Goal: Find specific page/section: Find specific page/section

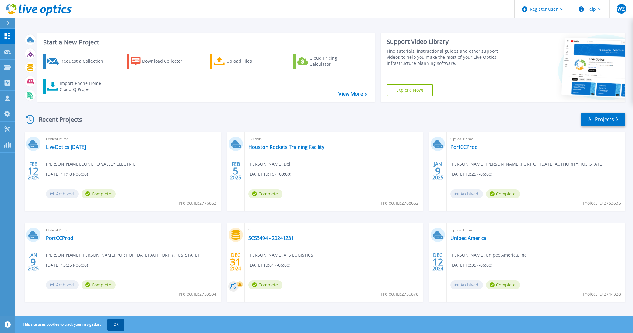
click at [124, 326] on button "OK" at bounding box center [115, 324] width 17 height 11
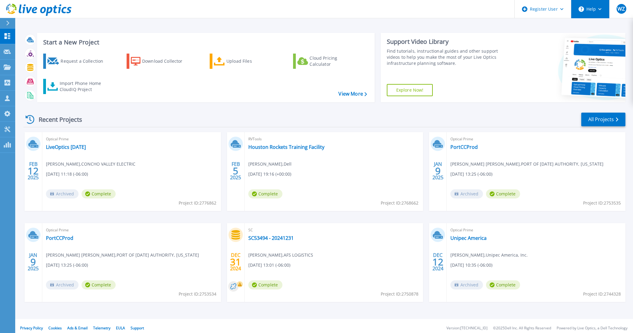
click at [596, 6] on button "Help" at bounding box center [590, 9] width 38 height 18
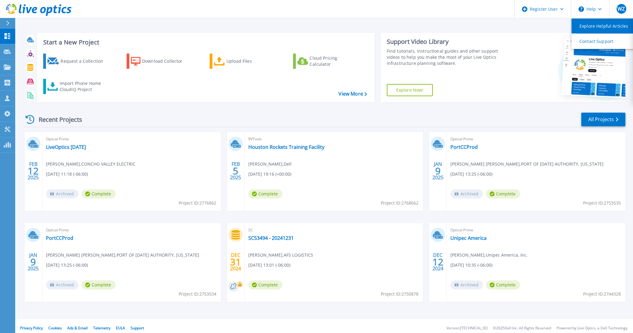
click at [601, 26] on link "Explore Helpful Articles" at bounding box center [605, 26] width 68 height 15
click at [138, 328] on link "Support" at bounding box center [136, 327] width 13 height 5
click at [6, 25] on icon at bounding box center [7, 23] width 3 height 5
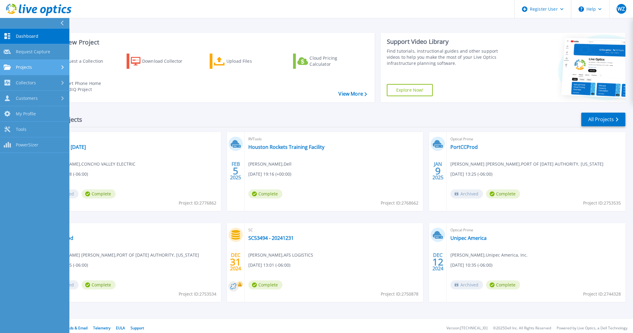
click at [37, 69] on div "Projects" at bounding box center [35, 66] width 62 height 5
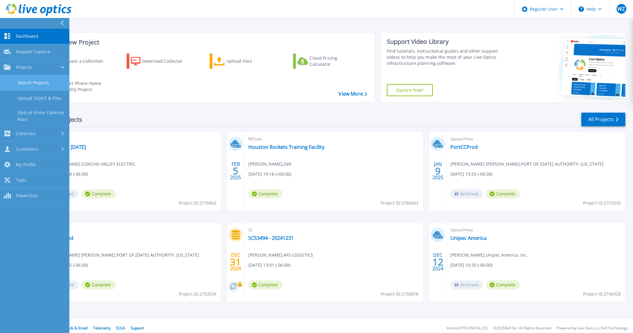
click at [34, 79] on link "Search Projects" at bounding box center [34, 83] width 69 height 16
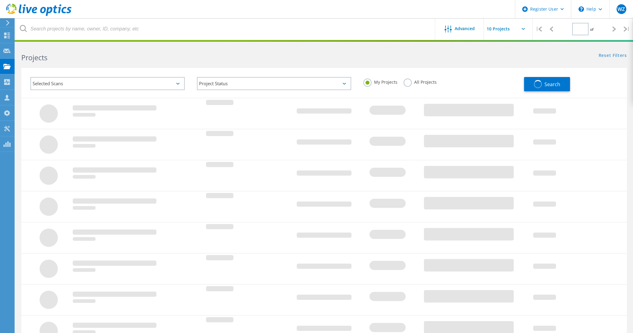
type input "1"
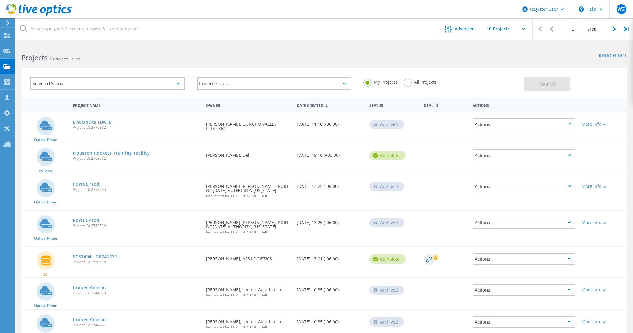
click at [50, 83] on div "Selected Scans" at bounding box center [107, 83] width 154 height 13
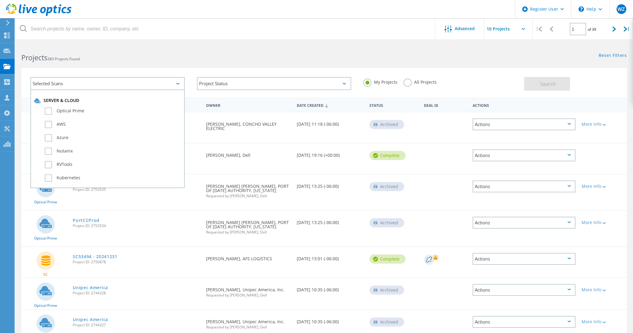
drag, startPoint x: 50, startPoint y: 83, endPoint x: 102, endPoint y: 46, distance: 63.8
click at [102, 46] on div "Projects 383 Projects Found" at bounding box center [169, 52] width 309 height 16
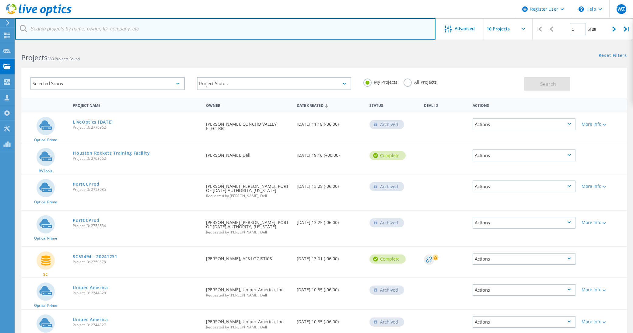
click at [102, 32] on input "text" at bounding box center [225, 28] width 420 height 21
paste input "APM01210204454"
type input "APM01210204454"
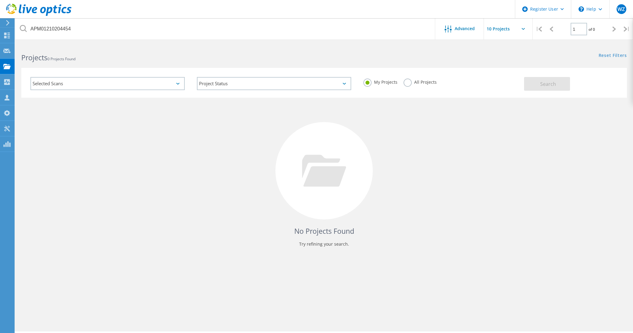
click at [407, 82] on label "All Projects" at bounding box center [419, 81] width 33 height 6
click at [0, 0] on input "All Projects" at bounding box center [0, 0] width 0 height 0
click at [549, 83] on span "Search" at bounding box center [548, 84] width 16 height 7
click at [474, 27] on span "Advanced" at bounding box center [464, 28] width 20 height 4
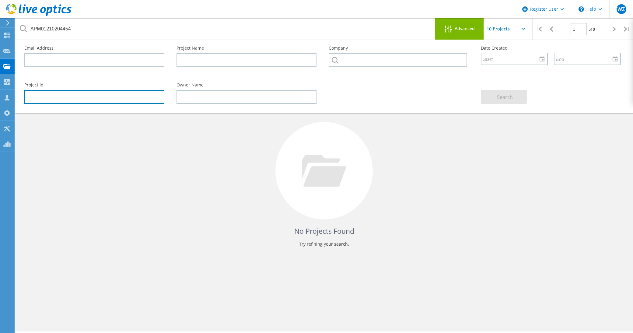
click at [109, 96] on input "text" at bounding box center [94, 97] width 140 height 14
drag, startPoint x: 109, startPoint y: 96, endPoint x: 406, endPoint y: 77, distance: 298.0
click at [406, 77] on div at bounding box center [398, 79] width 152 height 4
click at [108, 95] on input "text" at bounding box center [94, 97] width 140 height 14
type input "3045873"
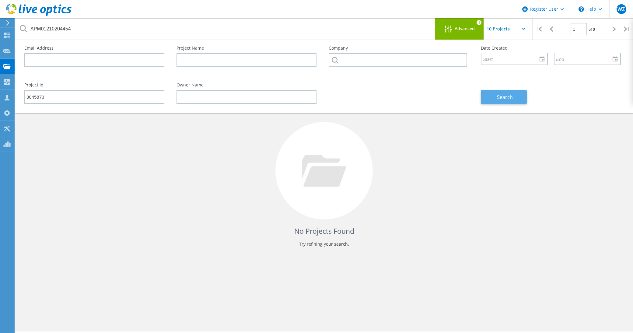
click at [497, 97] on span "Search" at bounding box center [505, 97] width 16 height 7
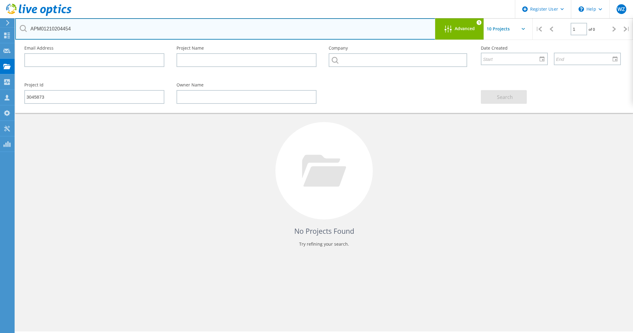
drag, startPoint x: 49, startPoint y: 29, endPoint x: 31, endPoint y: 27, distance: 18.0
click at [31, 27] on input "APM01210204454" at bounding box center [225, 28] width 420 height 21
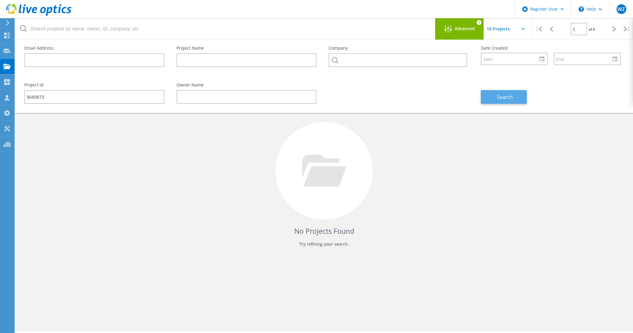
click at [515, 99] on button "Search" at bounding box center [504, 97] width 46 height 14
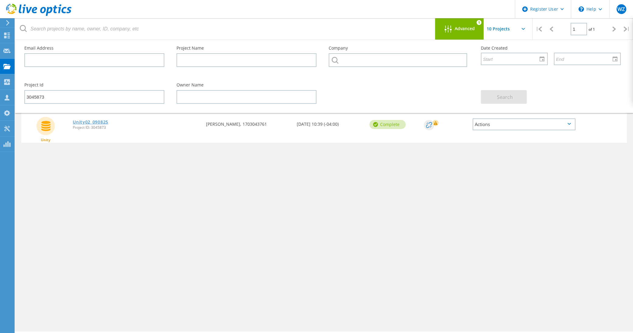
click at [97, 123] on link "Unity02_090825" at bounding box center [91, 122] width 36 height 4
